Goal: Task Accomplishment & Management: Manage account settings

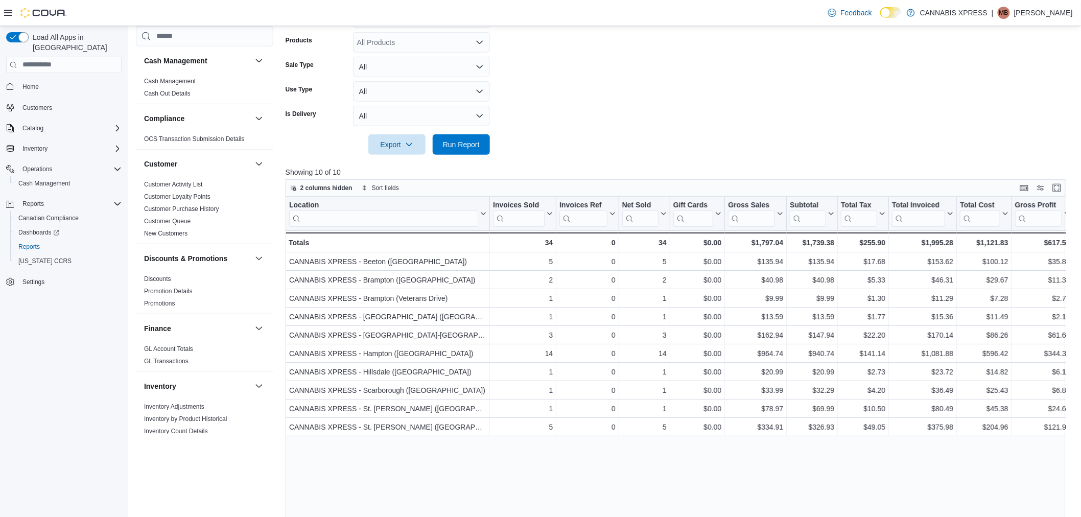
scroll to position [227, 0]
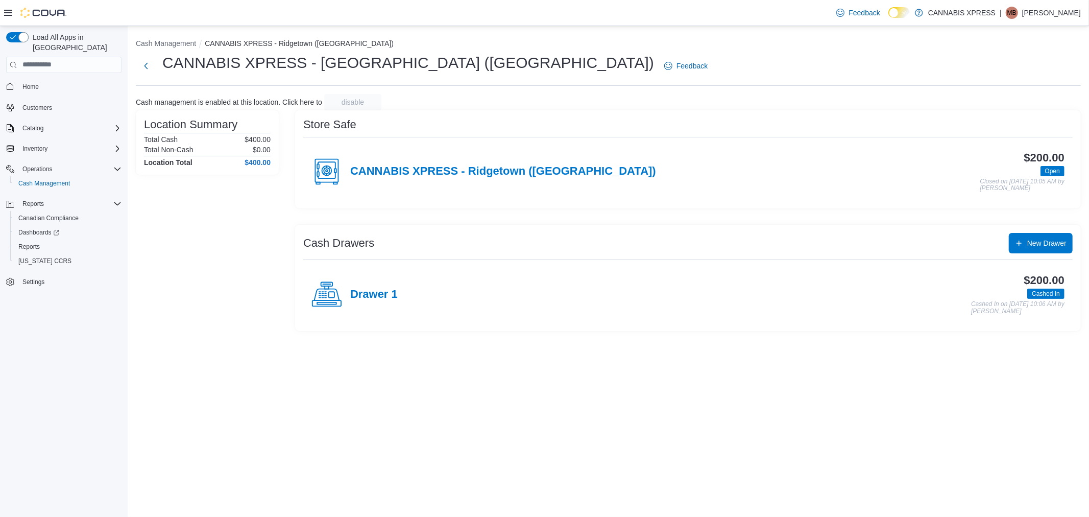
click at [394, 294] on h4 "Drawer 1" at bounding box center [373, 294] width 47 height 13
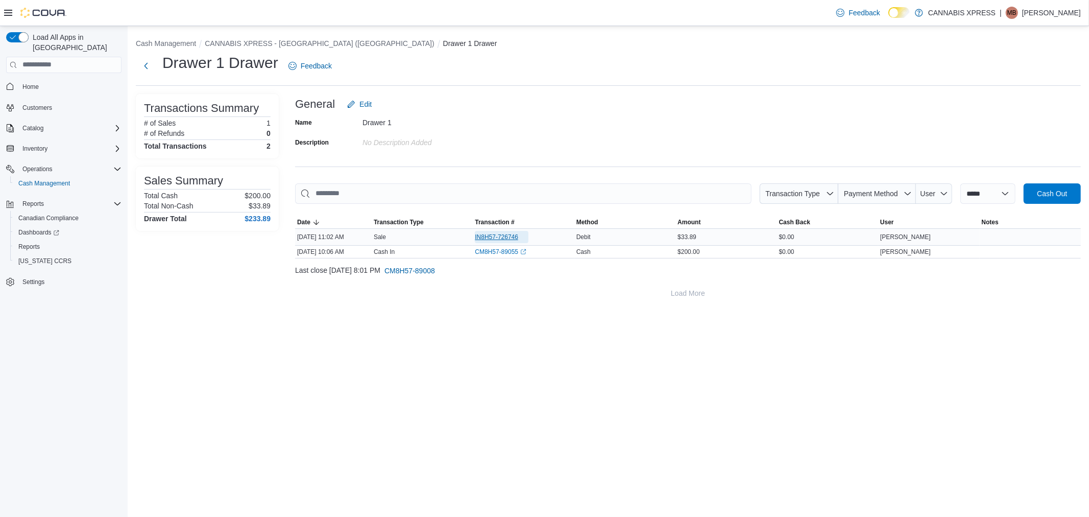
click at [481, 237] on span "IN8H57-726746" at bounding box center [496, 237] width 43 height 8
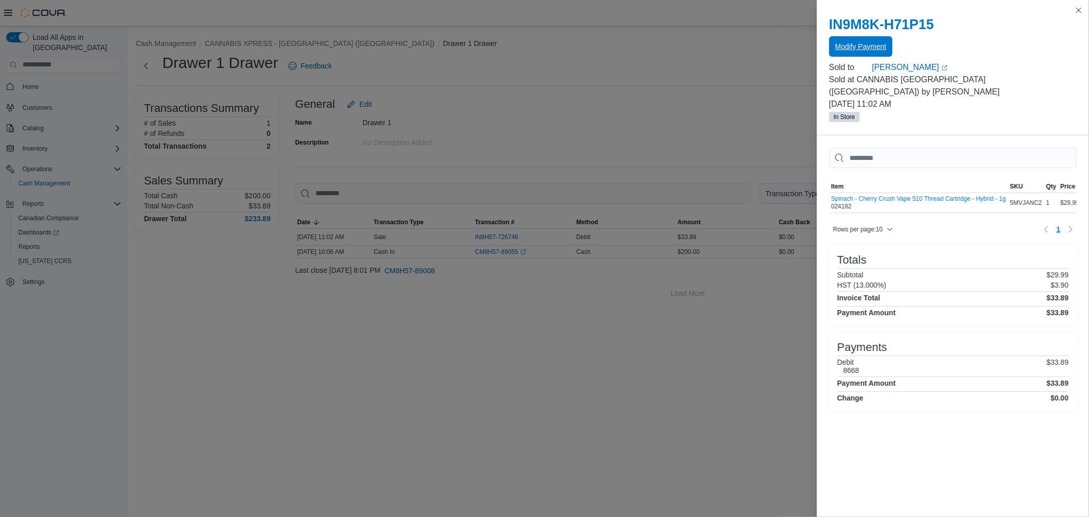
click at [856, 50] on span "Modify Payment" at bounding box center [861, 46] width 51 height 10
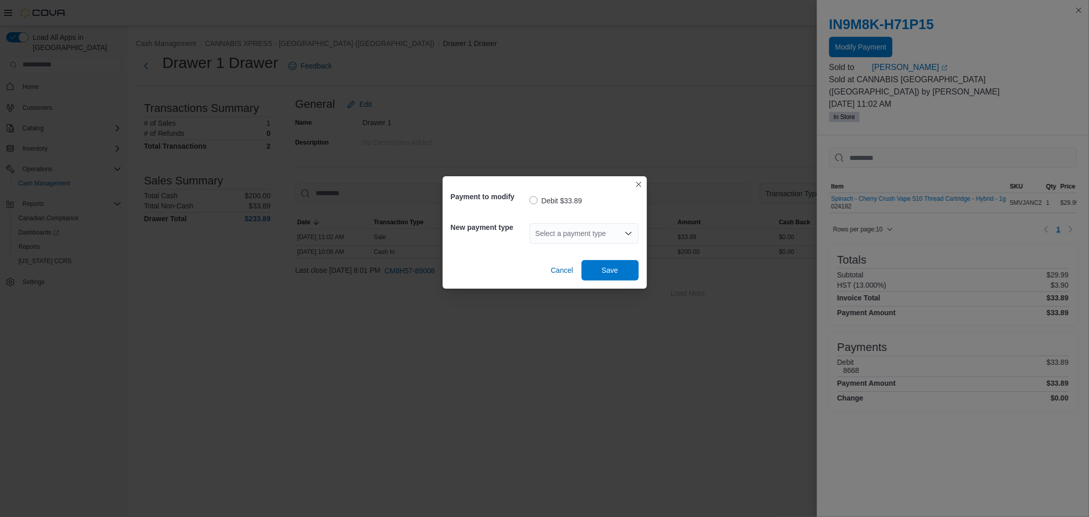
click at [540, 233] on div "Select a payment type" at bounding box center [584, 233] width 109 height 20
type input "***"
drag, startPoint x: 546, startPoint y: 251, endPoint x: 591, endPoint y: 271, distance: 49.2
click at [547, 251] on span "Mas terCard" at bounding box center [584, 251] width 97 height 10
click at [598, 271] on span "Save" at bounding box center [610, 269] width 45 height 20
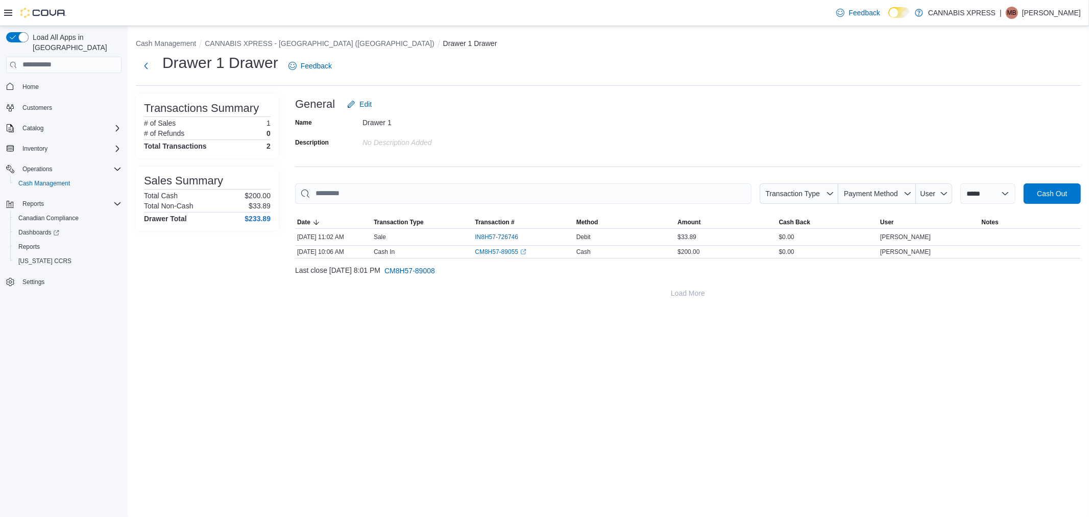
click at [328, 33] on div "**********" at bounding box center [609, 168] width 962 height 285
click at [332, 44] on button "CANNABIS XPRESS - Ridgetown (Main Street)" at bounding box center [319, 43] width 229 height 8
